Goal: Find specific page/section: Find specific page/section

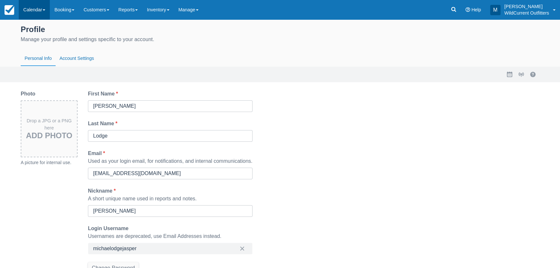
click at [37, 13] on link "Calendar" at bounding box center [34, 9] width 31 height 19
click at [34, 25] on link "Booking" at bounding box center [44, 28] width 51 height 14
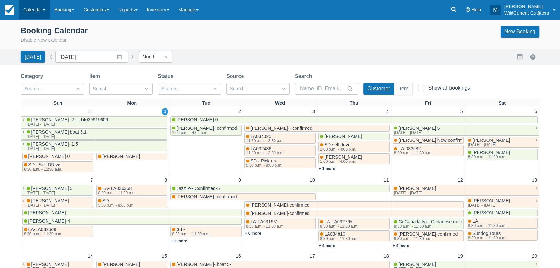
click at [34, 7] on link "Calendar" at bounding box center [34, 9] width 31 height 19
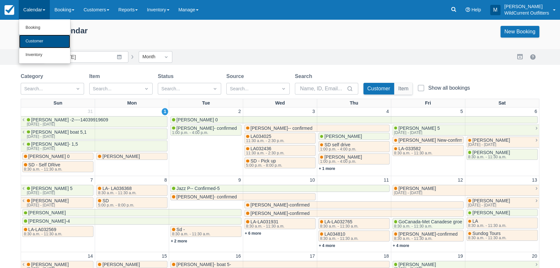
click at [38, 40] on link "Customer" at bounding box center [44, 42] width 51 height 14
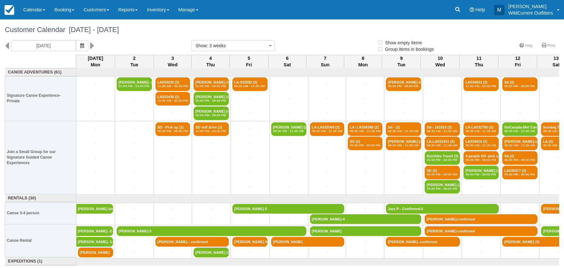
select select
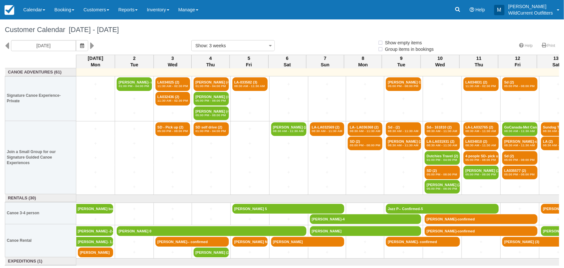
select select
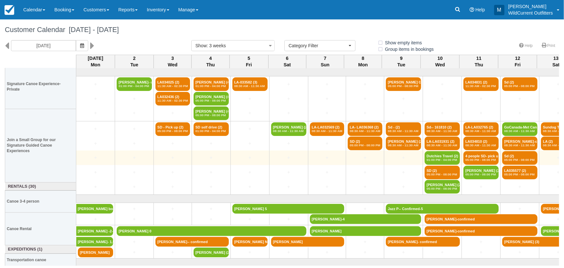
scroll to position [18, 0]
